Goal: Information Seeking & Learning: Learn about a topic

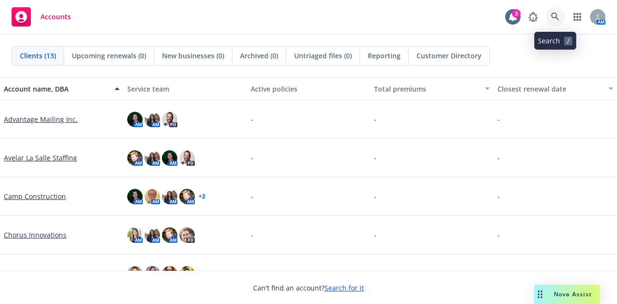
click at [557, 15] on icon at bounding box center [555, 17] width 9 height 9
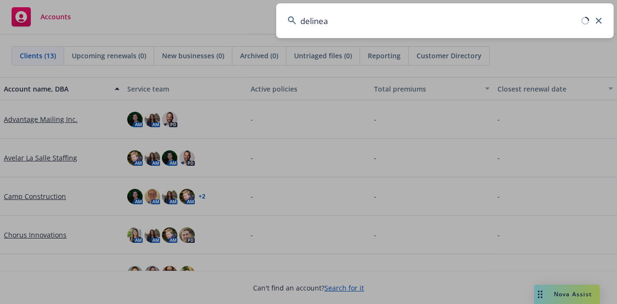
type input "delinea"
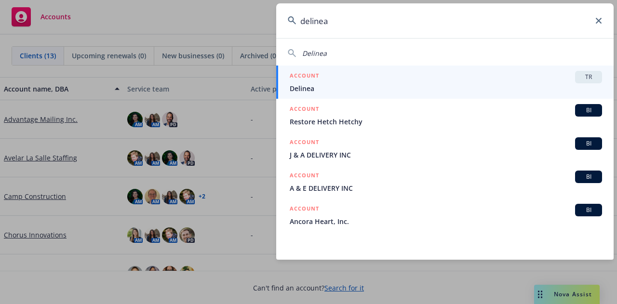
click at [508, 77] on div "ACCOUNT TR" at bounding box center [445, 77] width 312 height 13
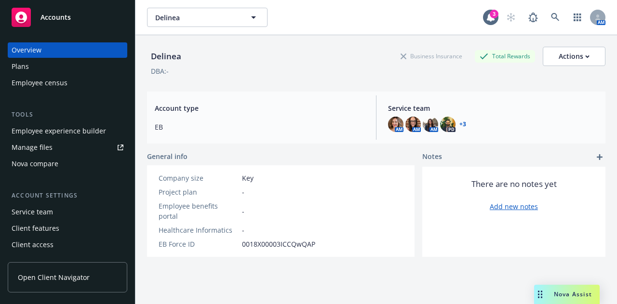
click at [104, 131] on div "Employee experience builder" at bounding box center [68, 130] width 112 height 15
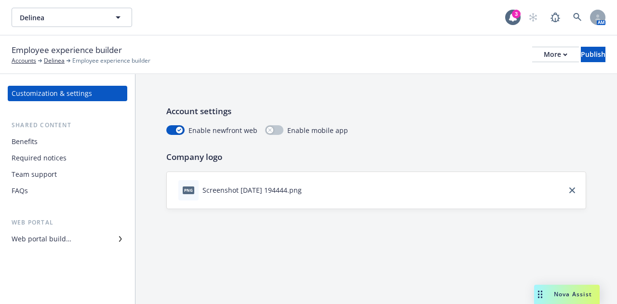
click at [78, 146] on div "Benefits" at bounding box center [68, 141] width 112 height 15
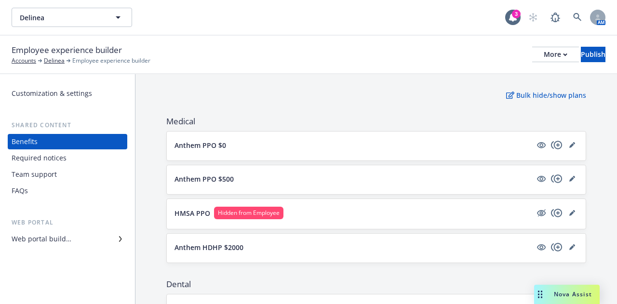
scroll to position [116, 0]
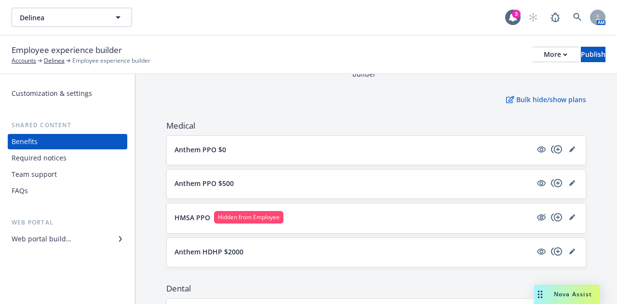
click at [82, 194] on div "FAQs" at bounding box center [68, 190] width 112 height 15
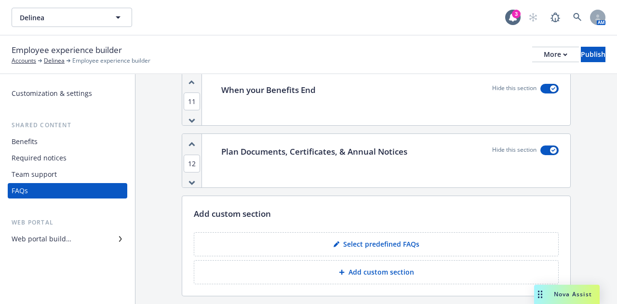
scroll to position [1384, 0]
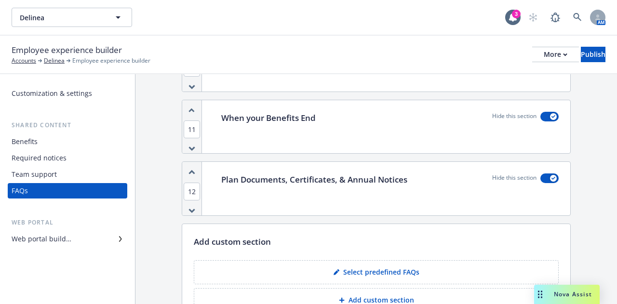
click at [79, 175] on div "Team support" at bounding box center [68, 174] width 112 height 15
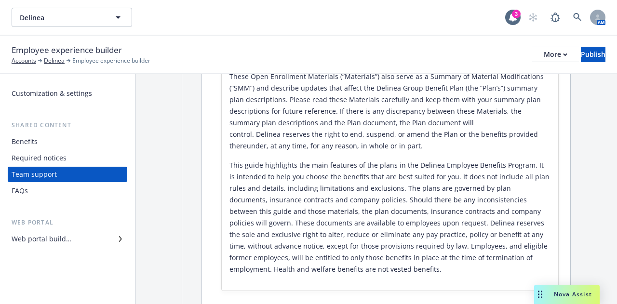
scroll to position [2603, 0]
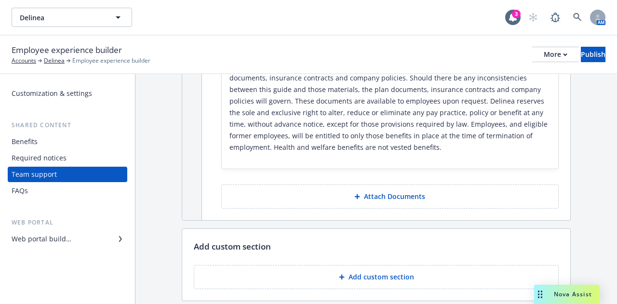
click at [80, 158] on div "Required notices" at bounding box center [68, 157] width 112 height 15
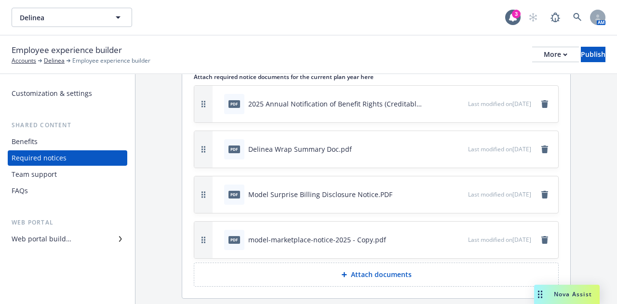
scroll to position [65, 0]
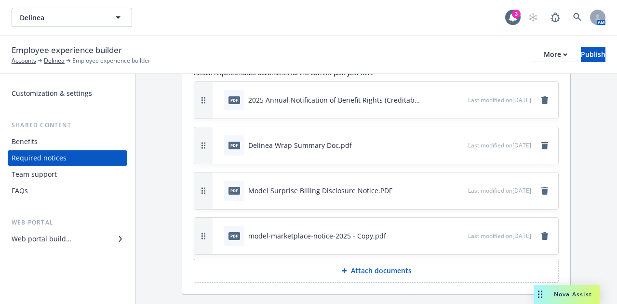
click at [454, 99] on icon "preview file" at bounding box center [458, 99] width 9 height 7
click at [87, 144] on div "Benefits" at bounding box center [68, 141] width 112 height 15
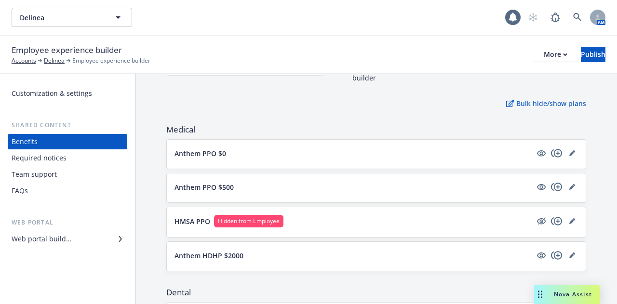
scroll to position [155, 0]
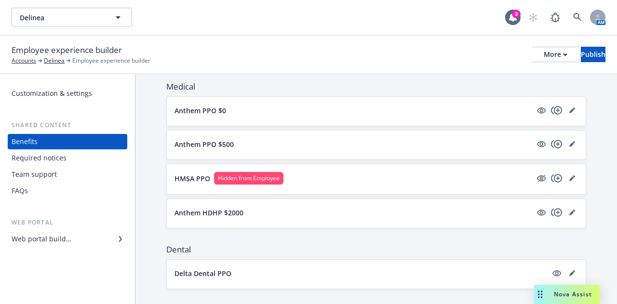
click at [397, 111] on button "Anthem PPO $0" at bounding box center [352, 110] width 357 height 10
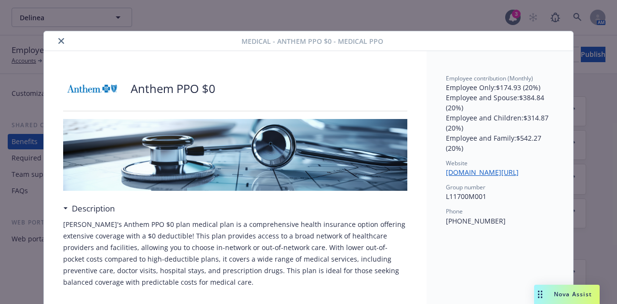
click at [58, 43] on icon "close" at bounding box center [61, 41] width 6 height 6
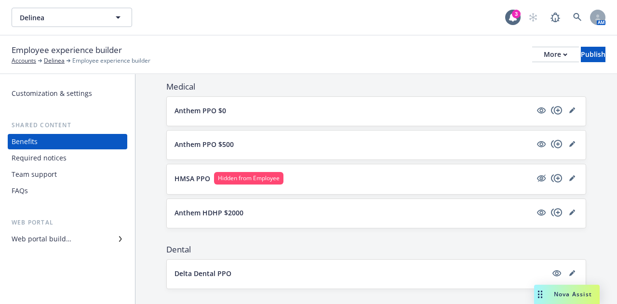
click at [345, 148] on button "Anthem PPO $500" at bounding box center [352, 144] width 357 height 10
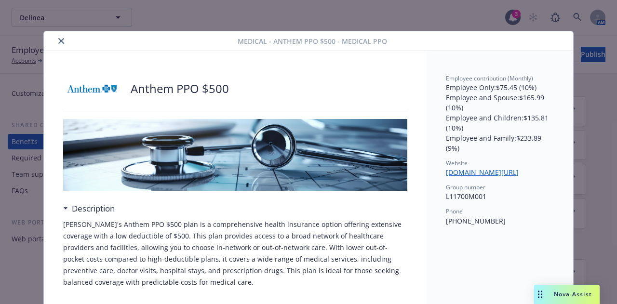
click at [58, 38] on icon "close" at bounding box center [61, 41] width 6 height 6
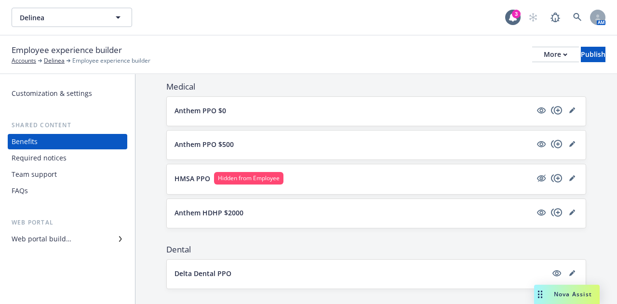
click at [377, 210] on button "Anthem HDHP $2000" at bounding box center [352, 213] width 357 height 10
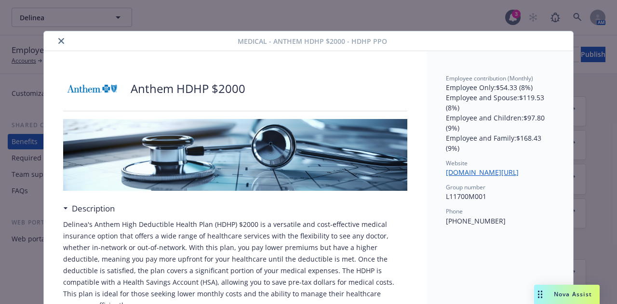
click at [58, 42] on icon "close" at bounding box center [61, 41] width 6 height 6
